Goal: Task Accomplishment & Management: Manage account settings

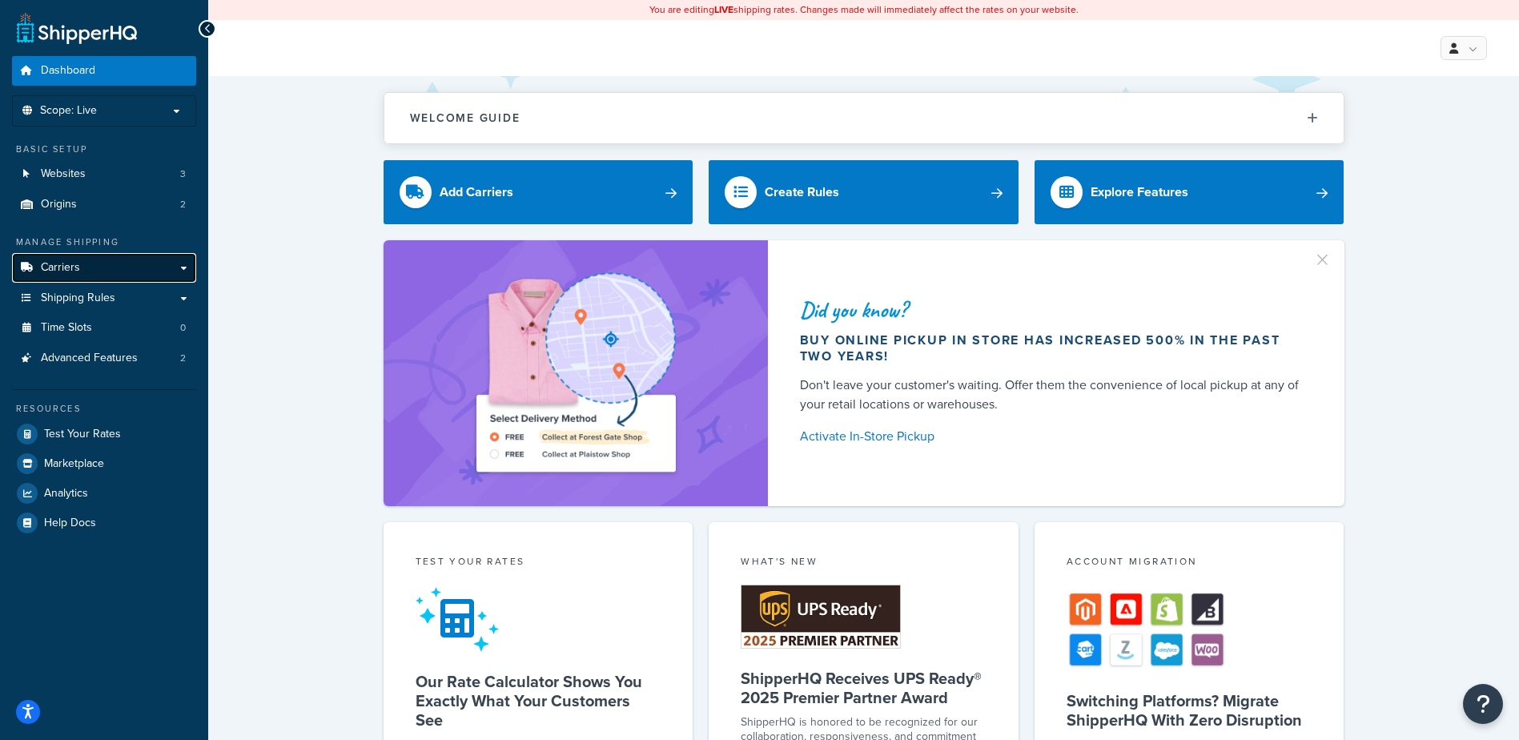
click at [111, 263] on link "Carriers" at bounding box center [104, 268] width 184 height 30
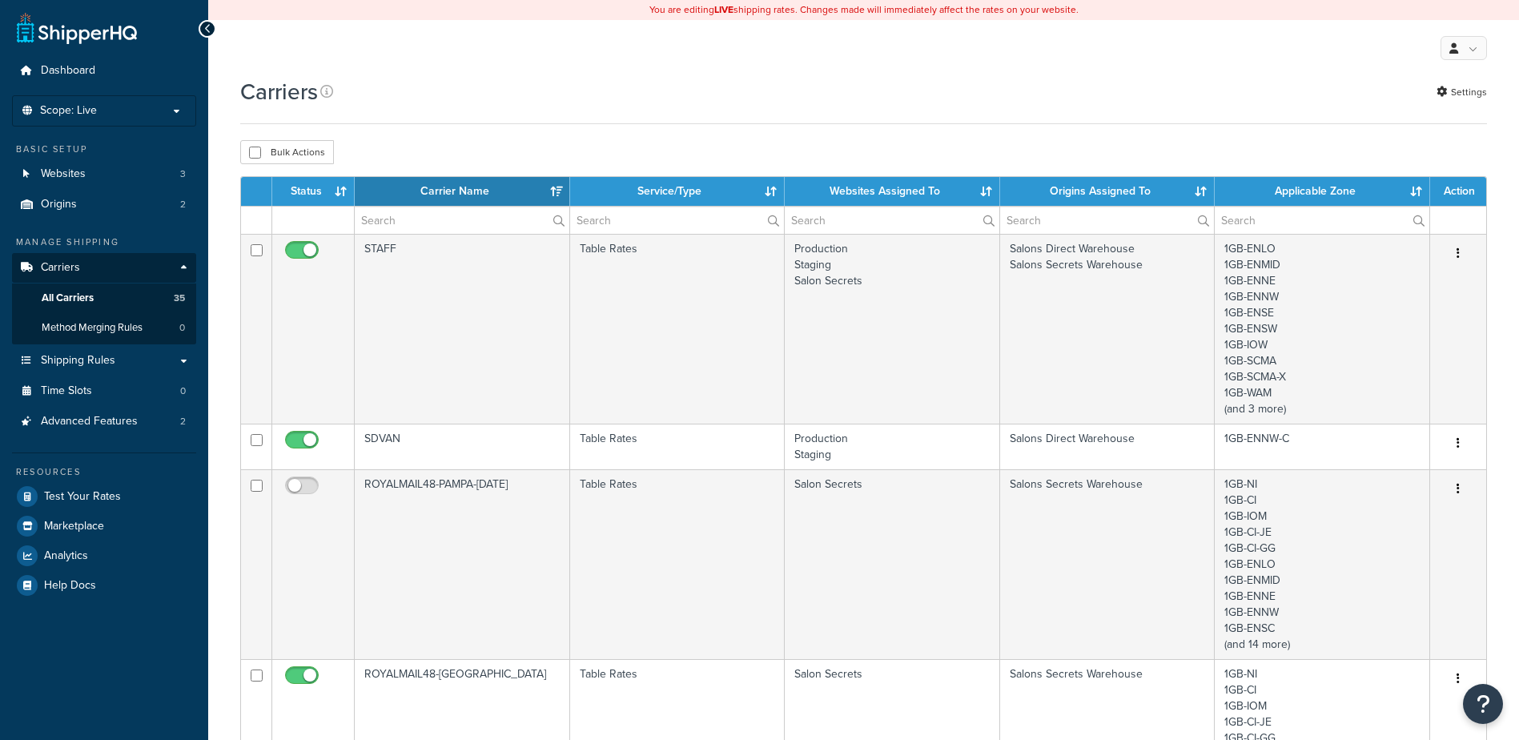
select select "15"
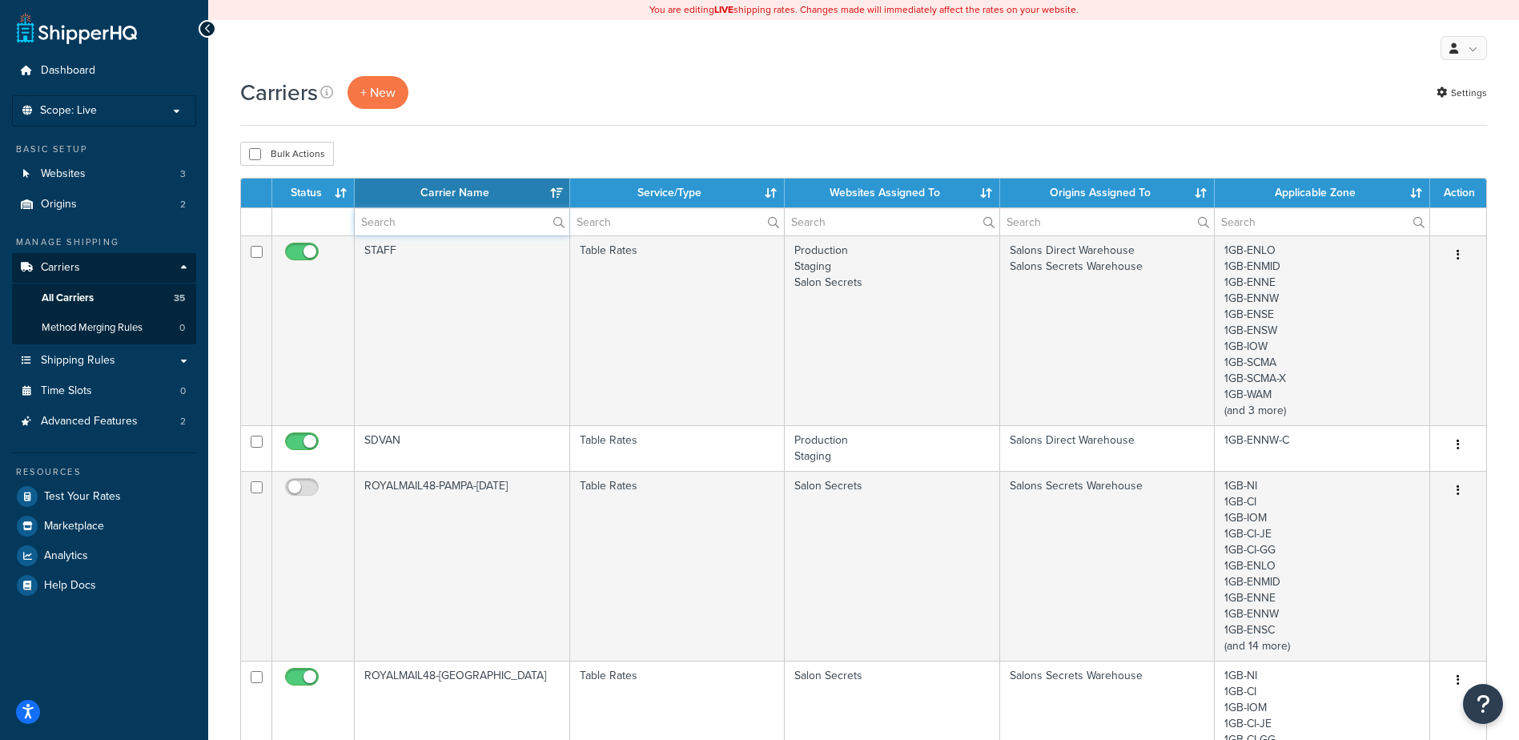
click at [465, 229] on input "text" at bounding box center [462, 221] width 215 height 27
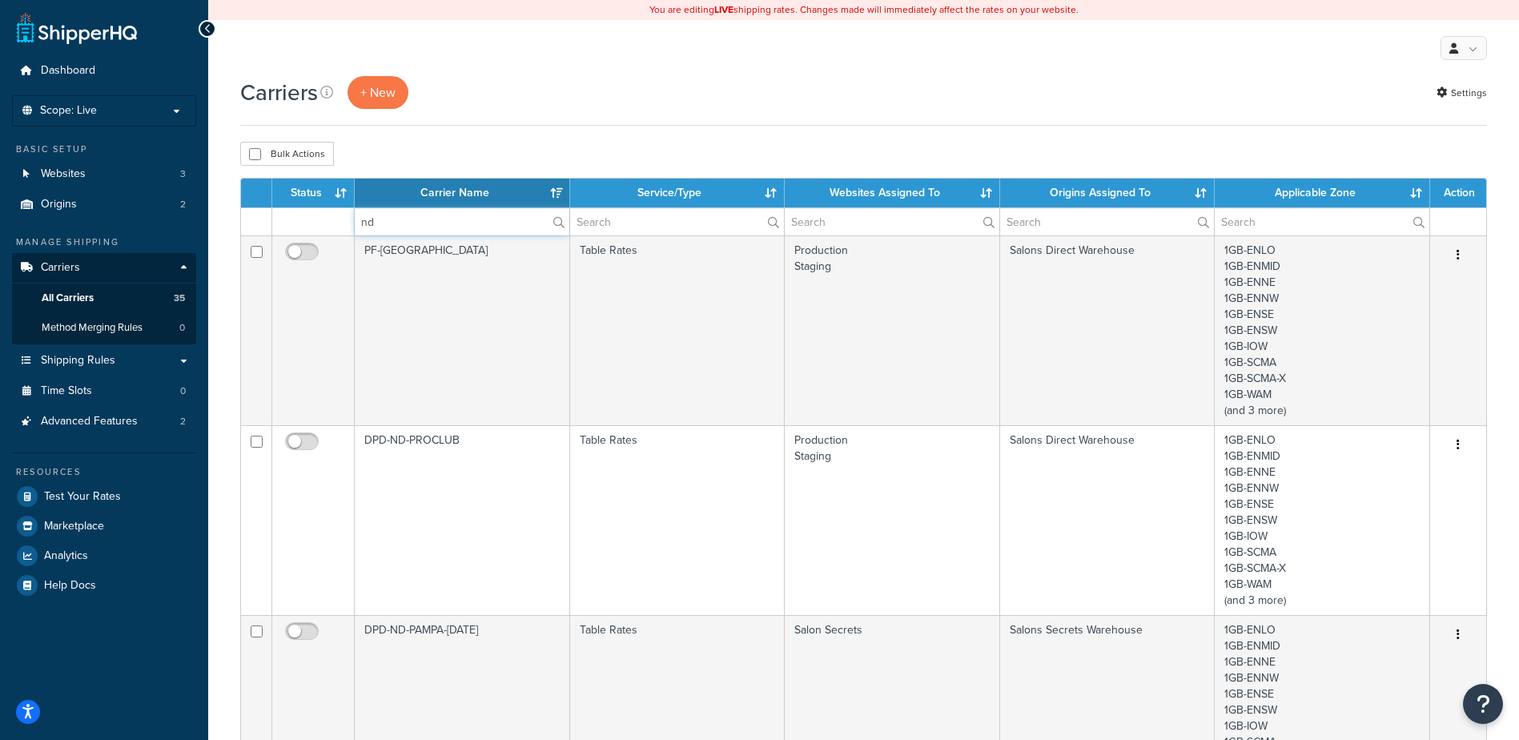
type input "nd"
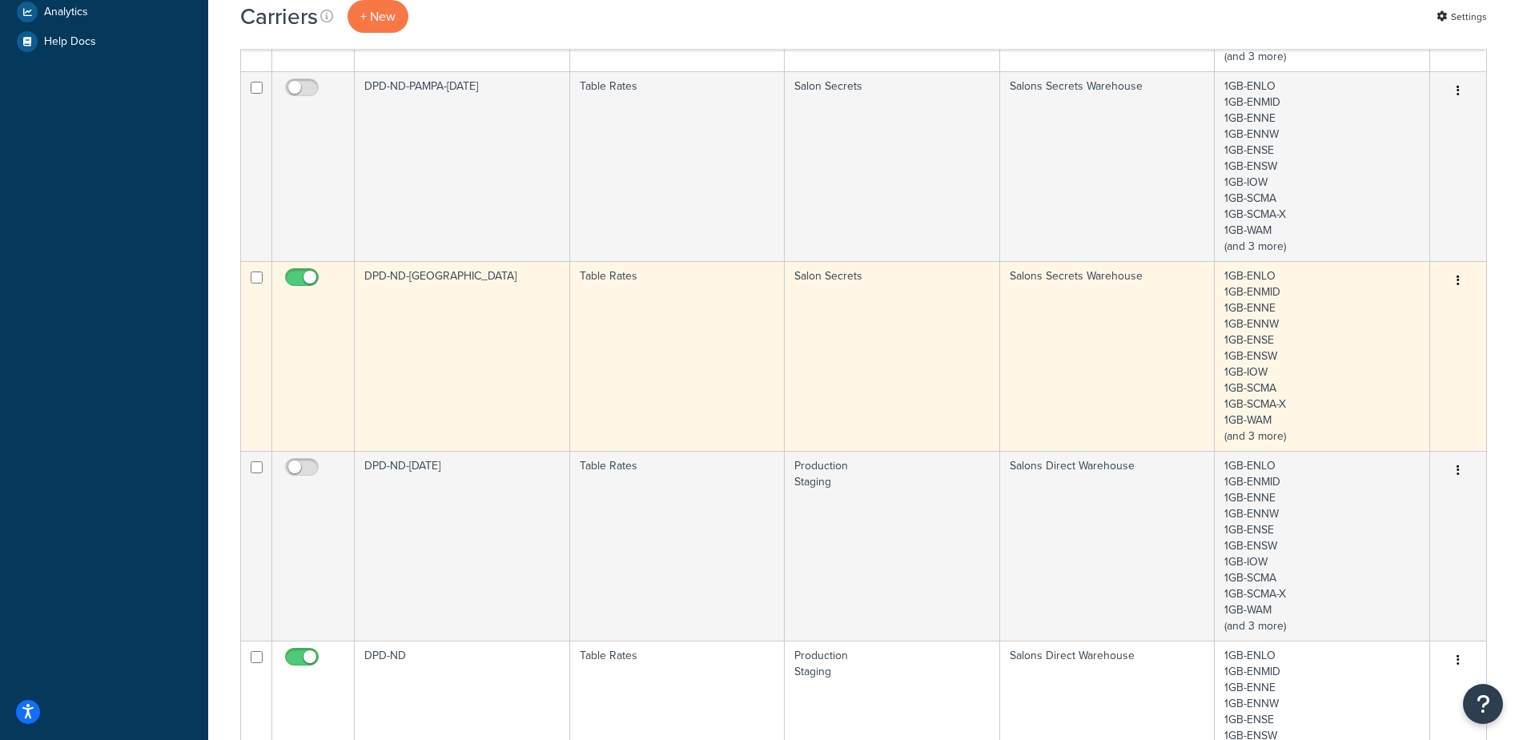
scroll to position [561, 0]
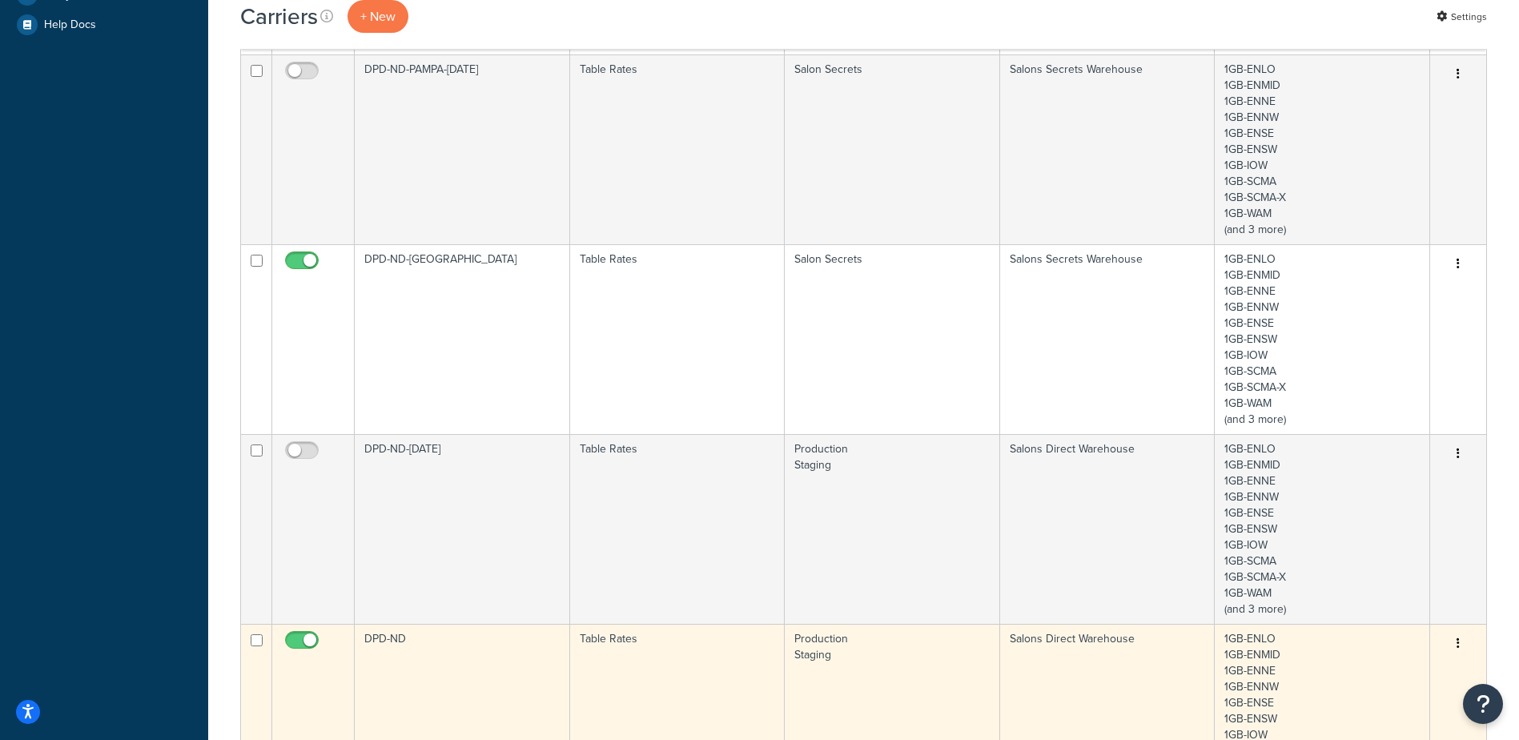
click at [297, 643] on input "checkbox" at bounding box center [304, 644] width 44 height 20
checkbox input "false"
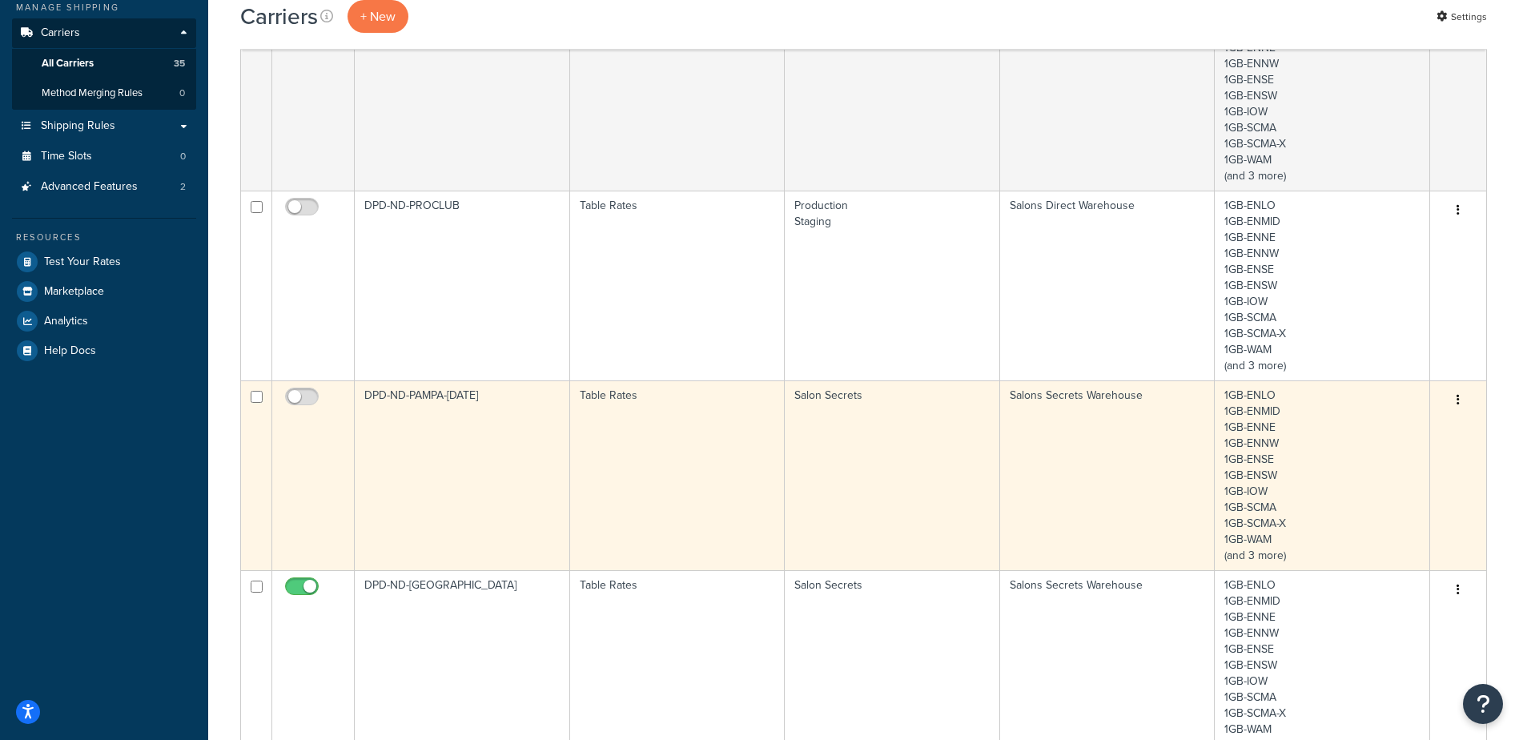
scroll to position [80, 0]
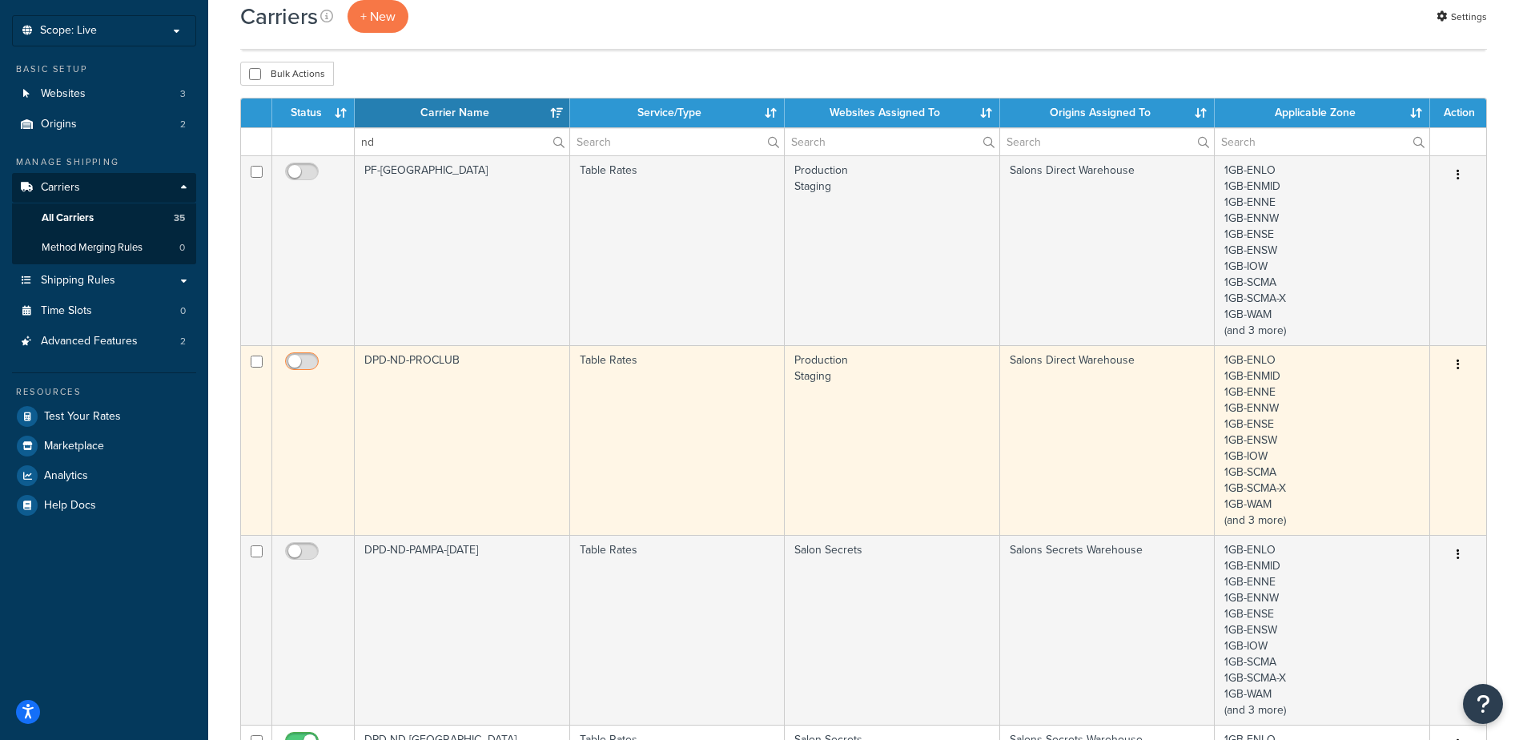
click at [310, 359] on input "checkbox" at bounding box center [304, 366] width 44 height 20
checkbox input "true"
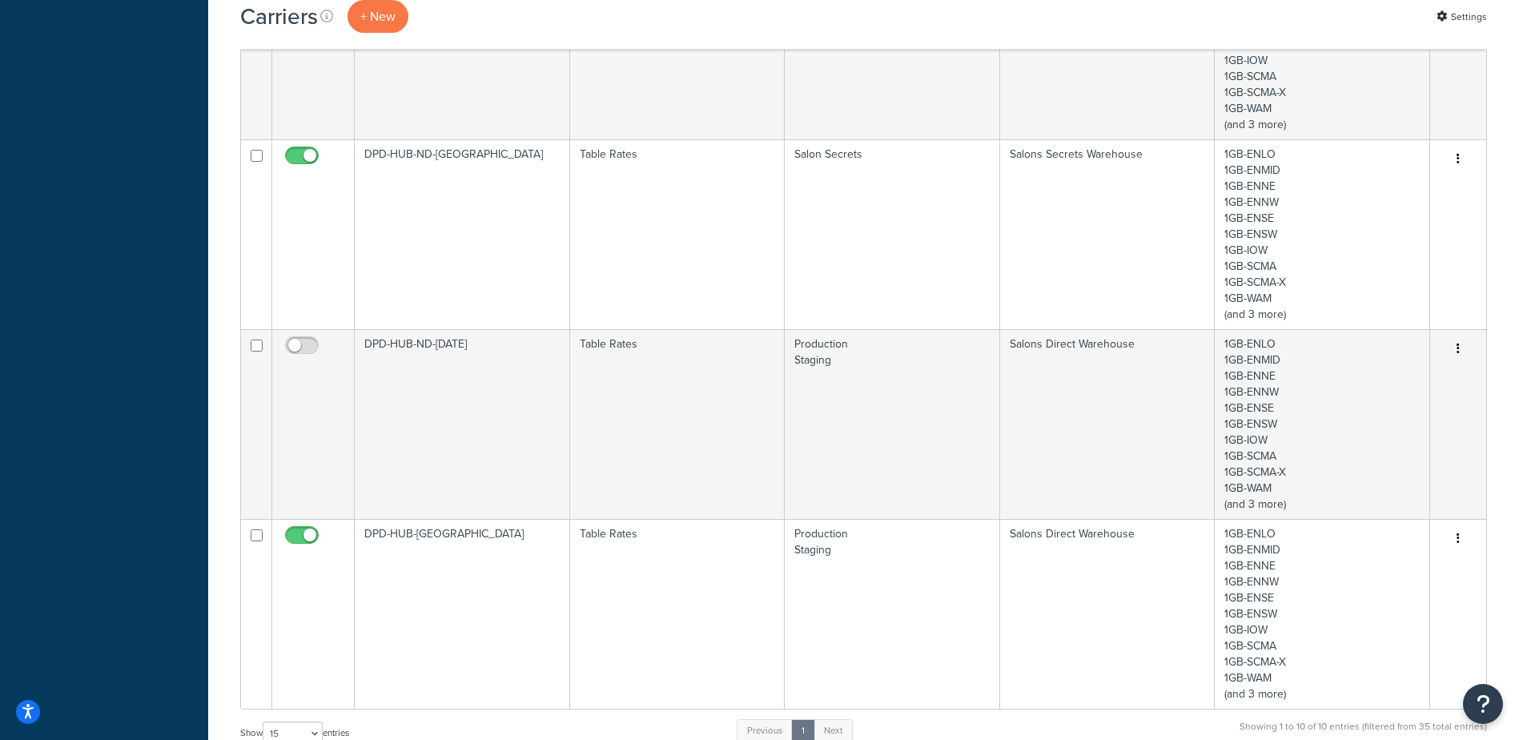
scroll to position [1442, 0]
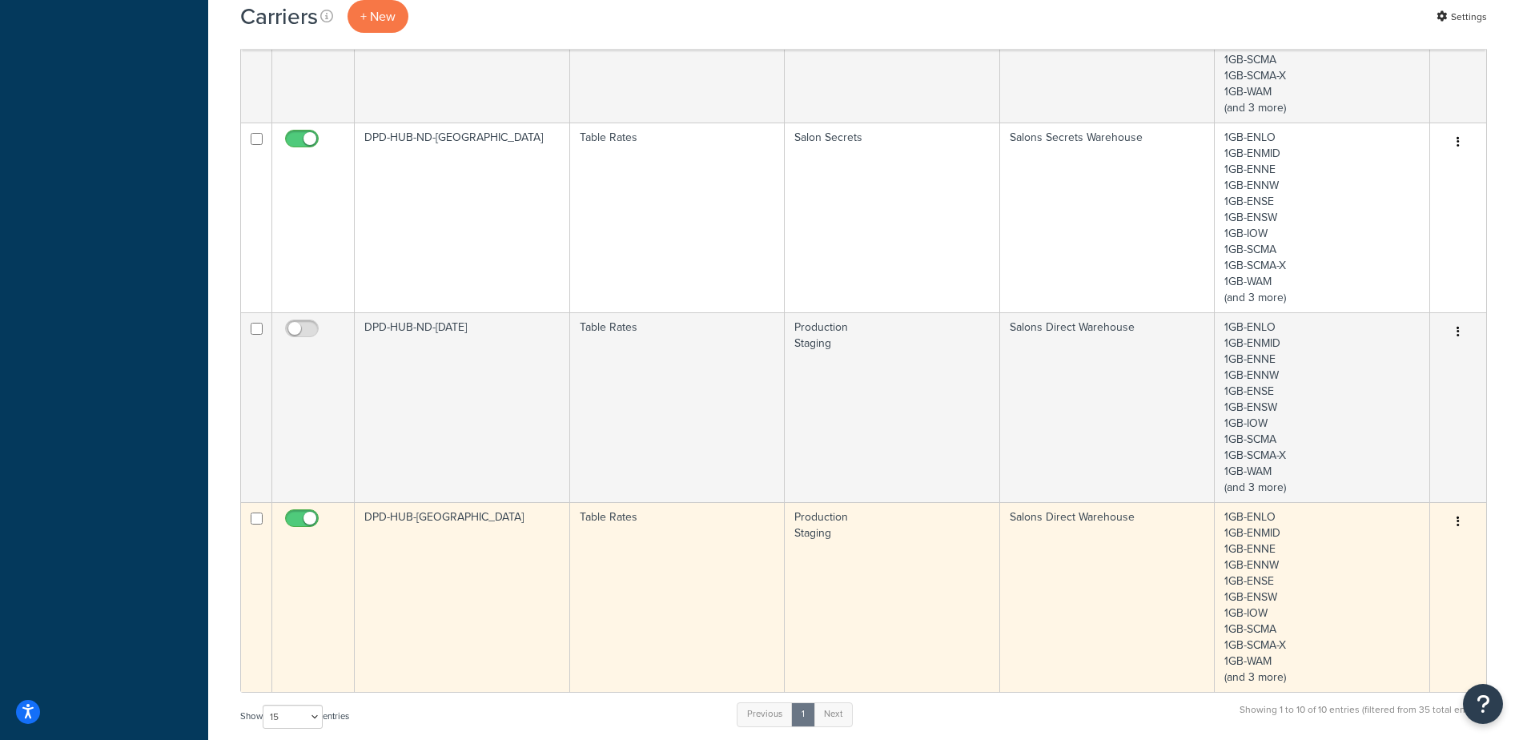
click at [304, 525] on input "checkbox" at bounding box center [304, 523] width 44 height 20
checkbox input "false"
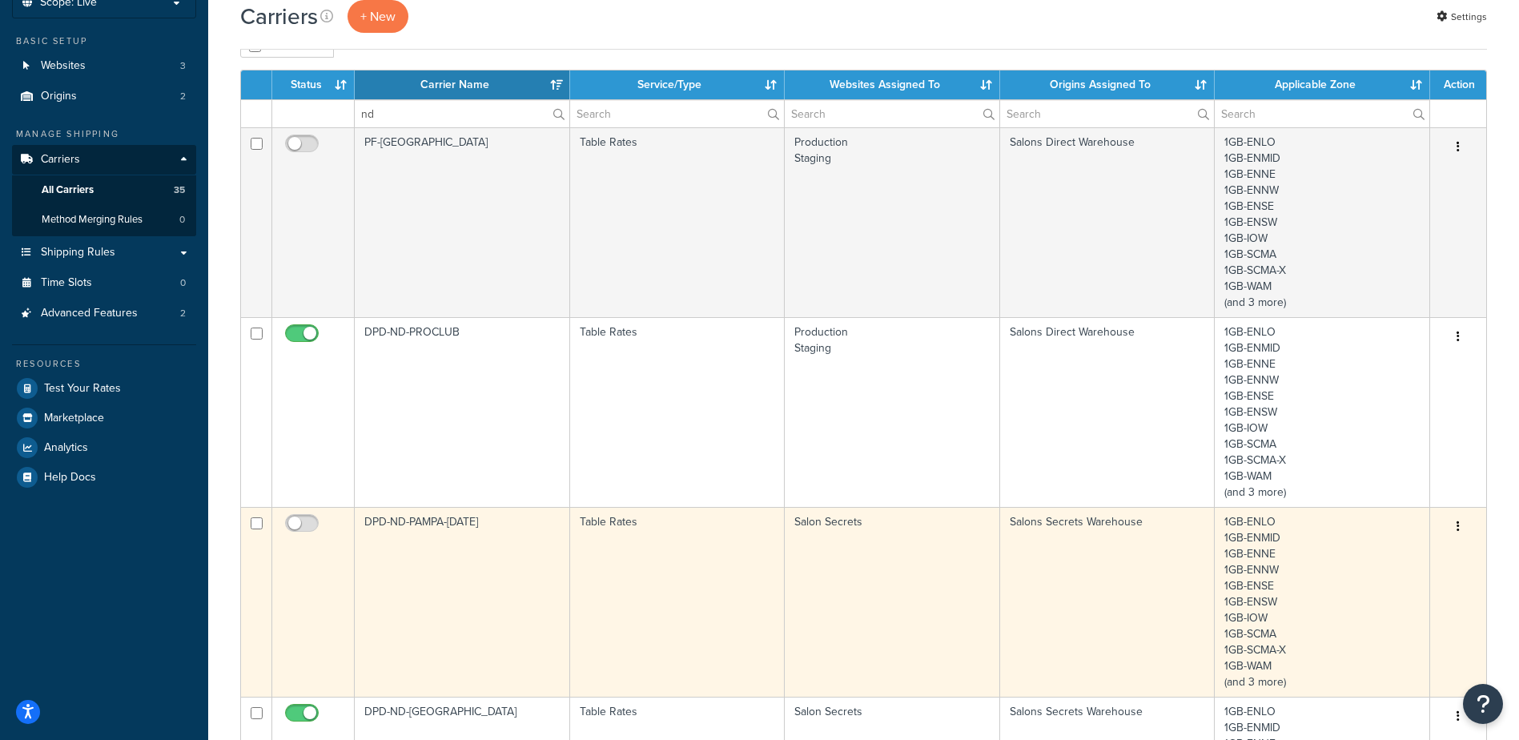
scroll to position [0, 0]
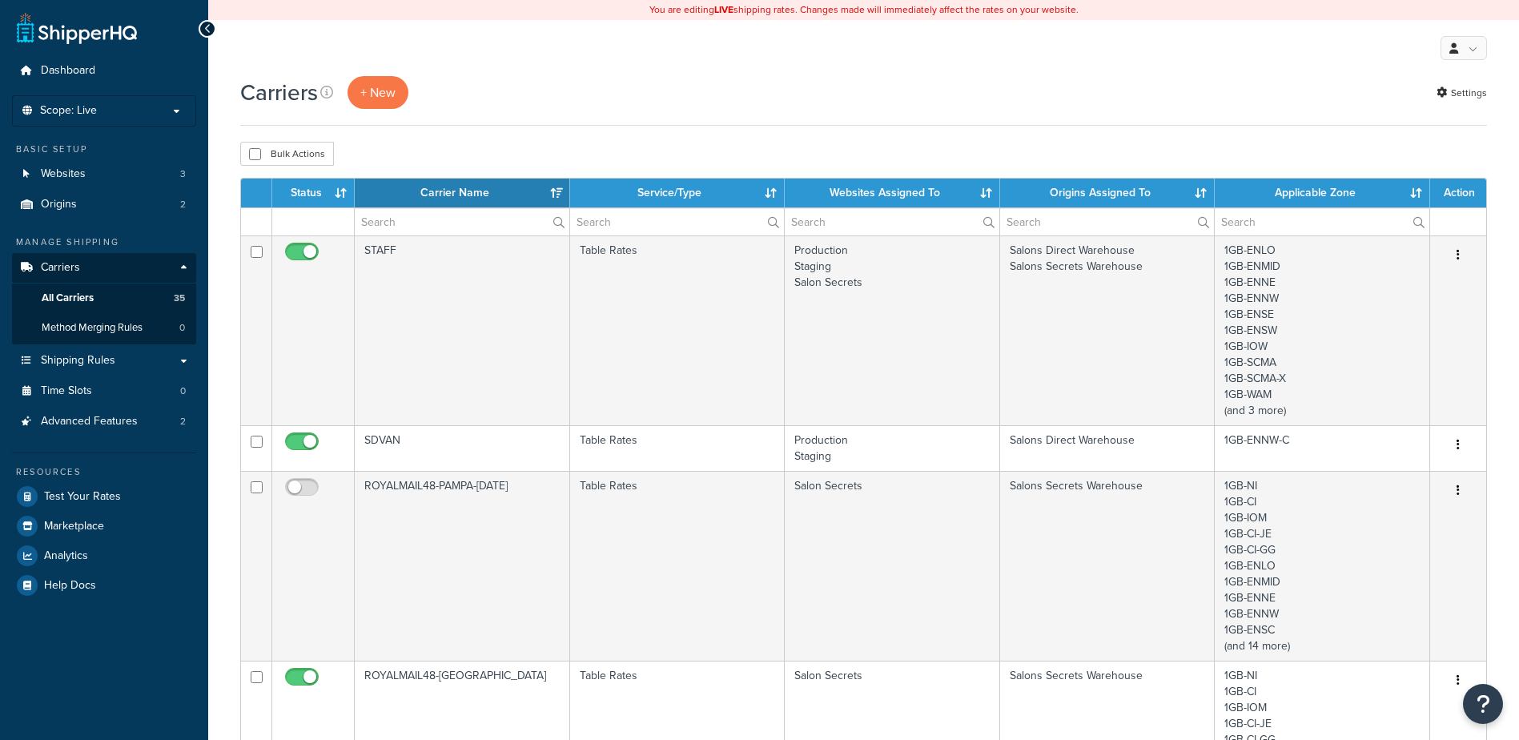
select select "15"
